Goal: Book appointment/travel/reservation

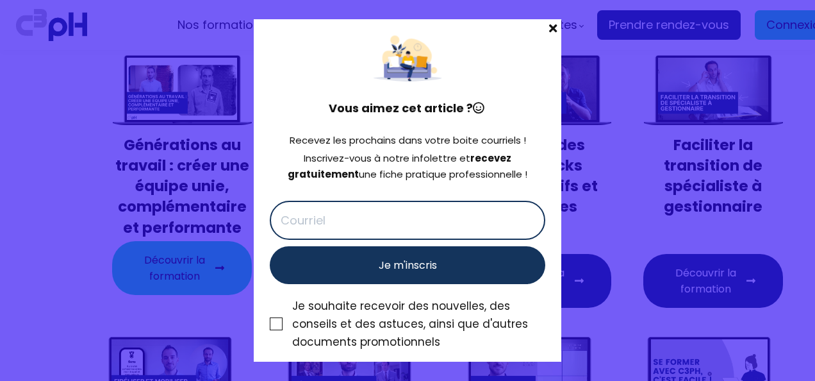
click at [548, 27] on span at bounding box center [553, 28] width 17 height 18
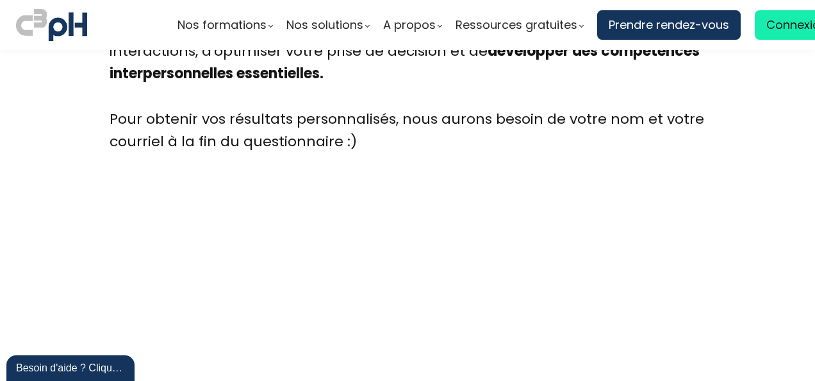
scroll to position [3332, 0]
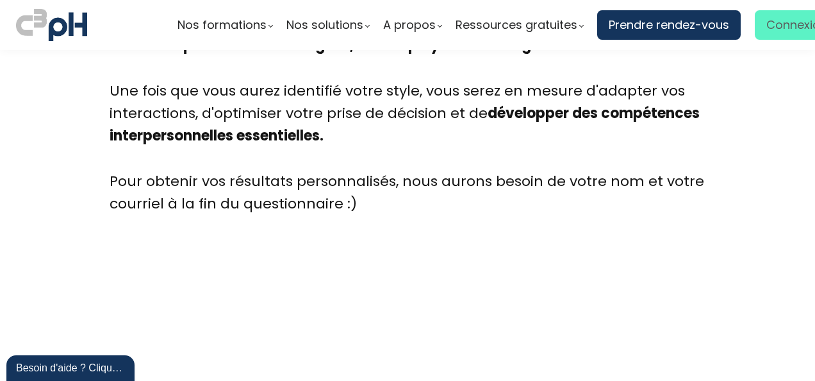
click at [791, 18] on span "Connexion" at bounding box center [796, 24] width 61 height 19
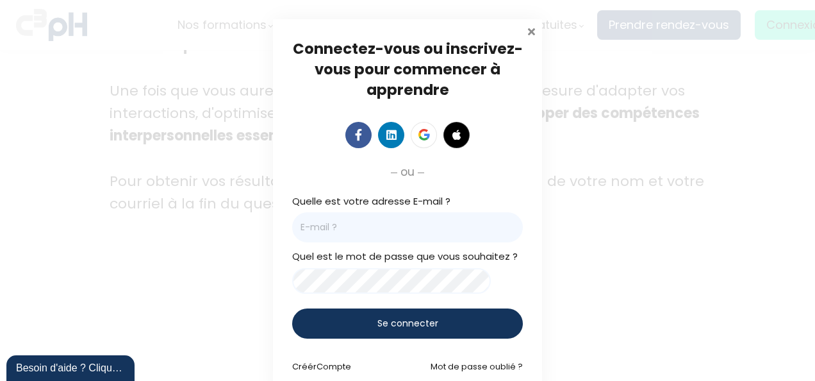
click at [527, 30] on span at bounding box center [531, 30] width 13 height 13
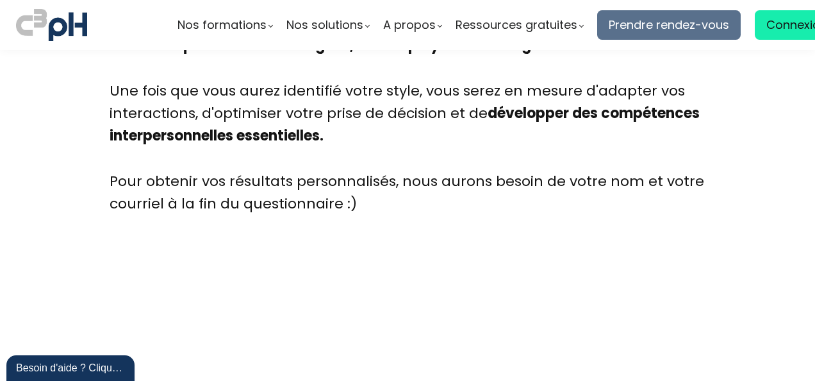
click at [661, 27] on span "Prendre rendez-vous" at bounding box center [669, 24] width 120 height 19
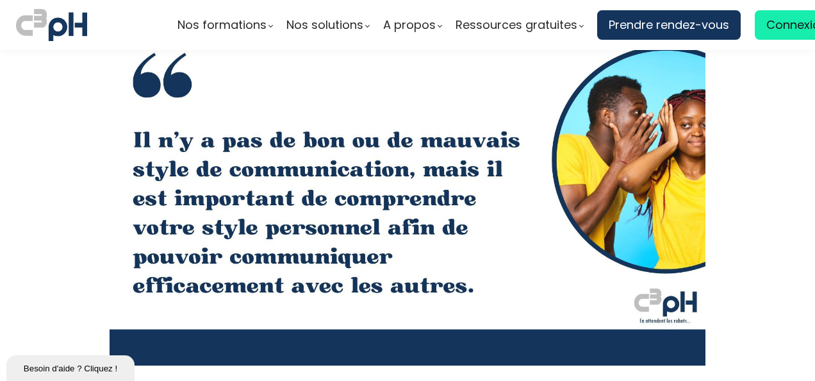
scroll to position [1666, 0]
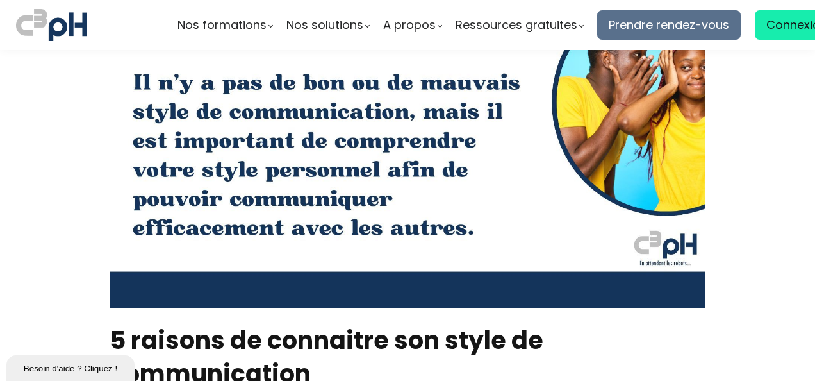
click at [641, 22] on span "Prendre rendez-vous" at bounding box center [669, 24] width 120 height 19
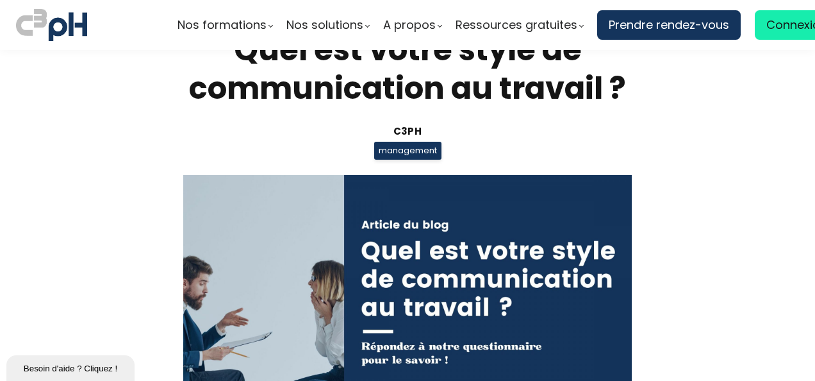
scroll to position [256, 0]
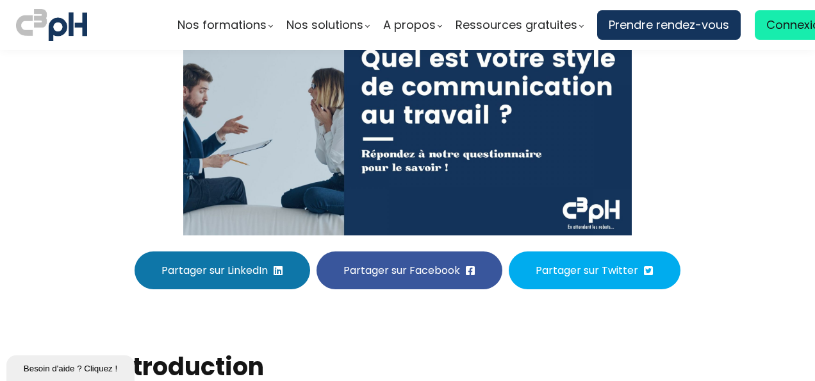
click at [422, 115] on img at bounding box center [407, 109] width 448 height 252
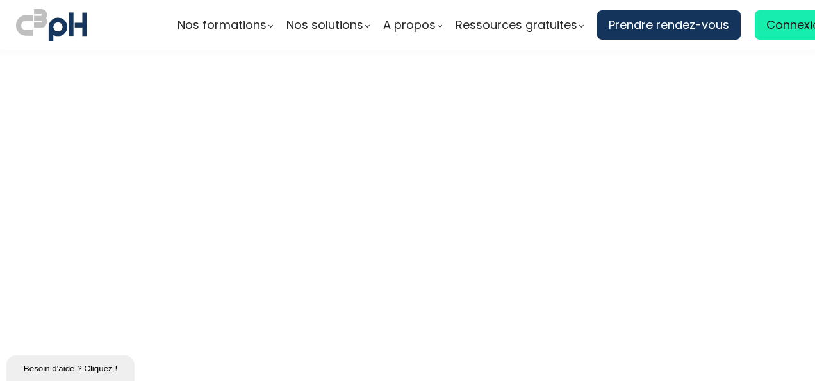
scroll to position [3700, 0]
